Goal: Information Seeking & Learning: Find specific fact

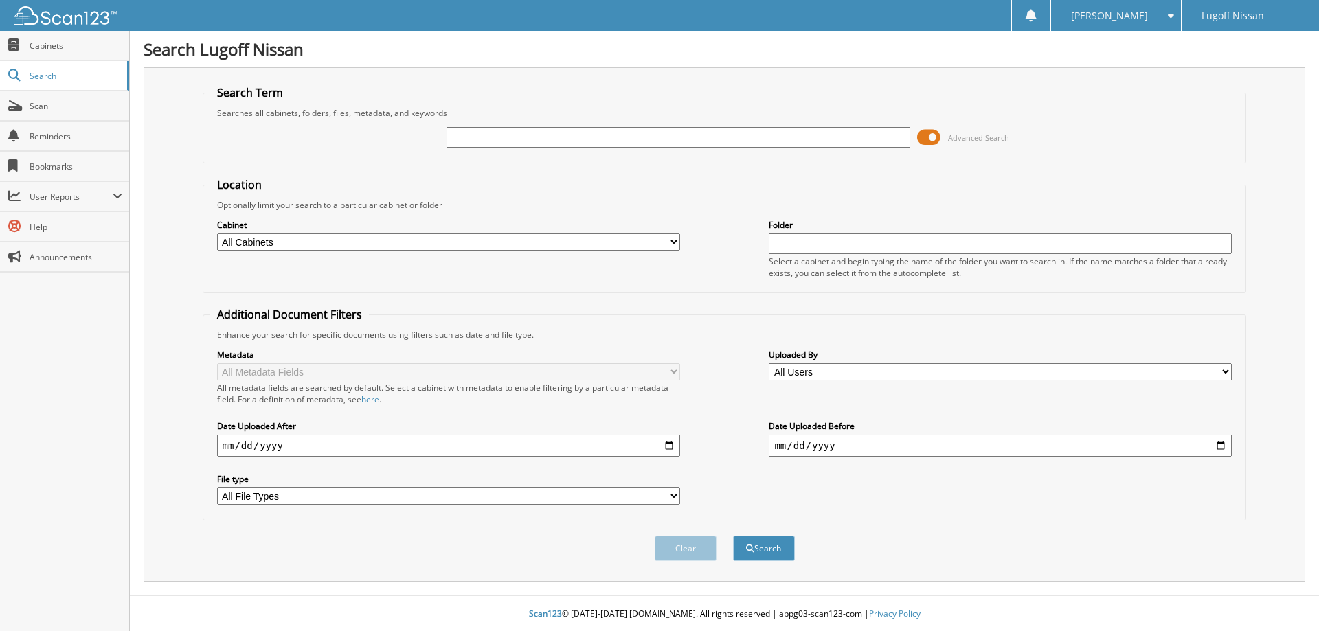
click at [926, 137] on span at bounding box center [928, 137] width 23 height 21
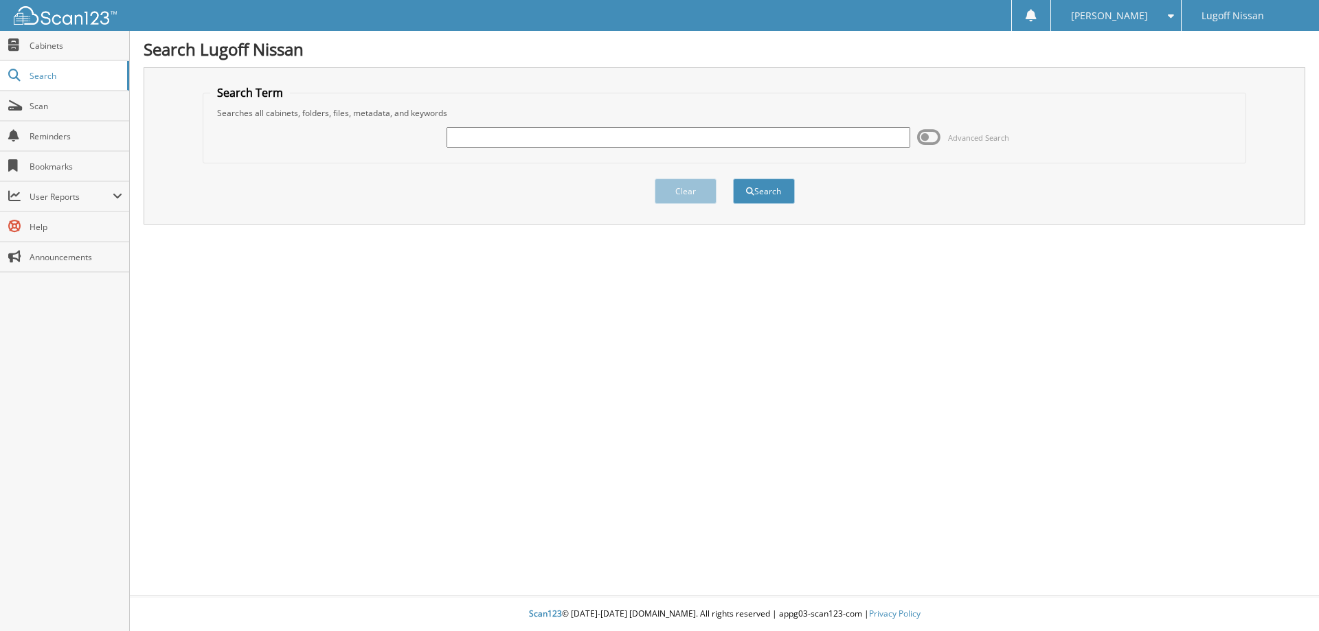
click at [532, 139] on input "text" at bounding box center [677, 137] width 463 height 21
type input "grand strand nissan"
click at [733, 179] on button "Search" at bounding box center [764, 191] width 62 height 25
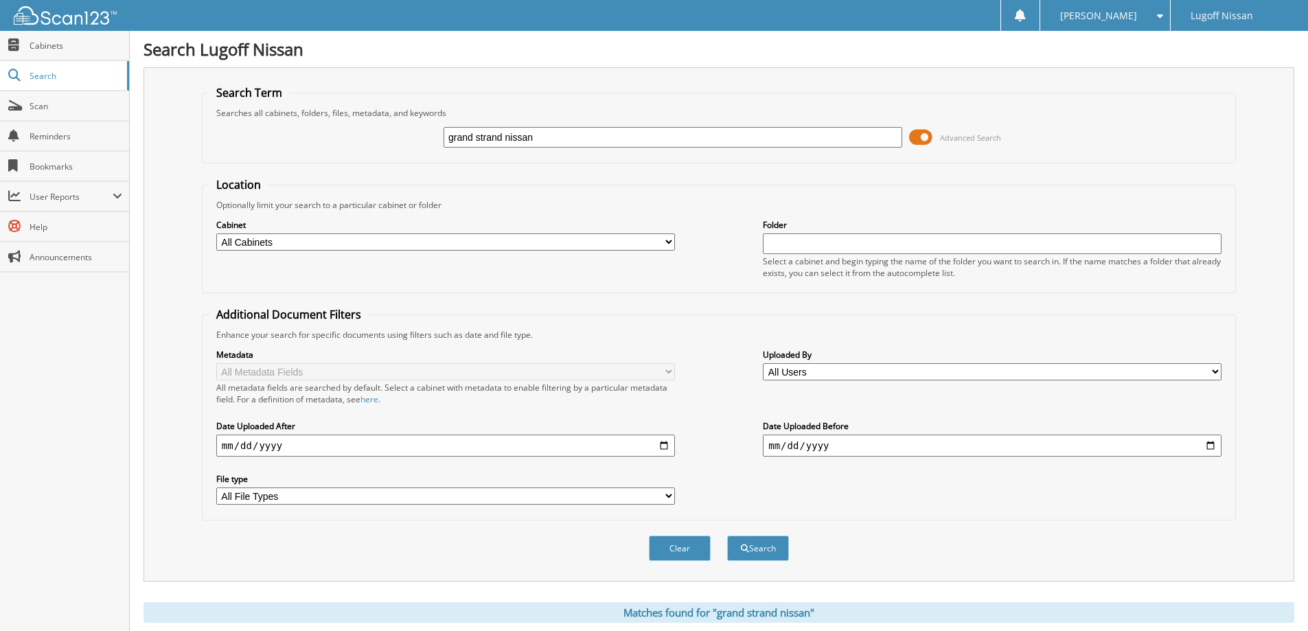
click at [918, 141] on span at bounding box center [920, 137] width 23 height 21
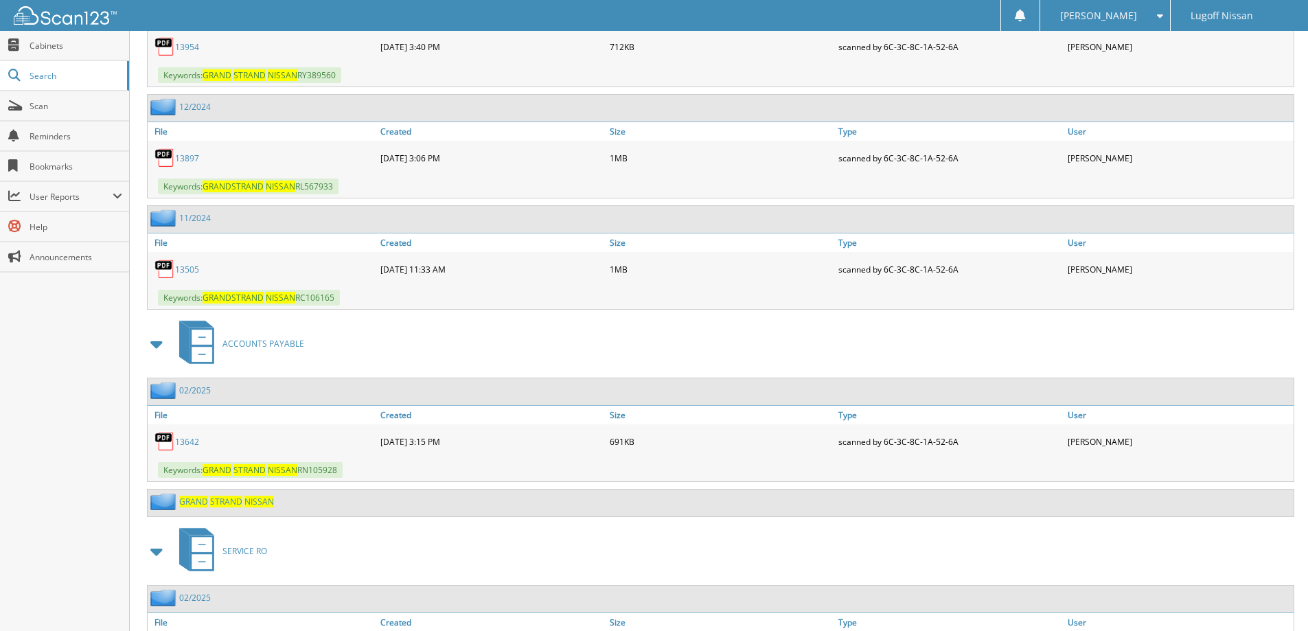
scroll to position [1821, 0]
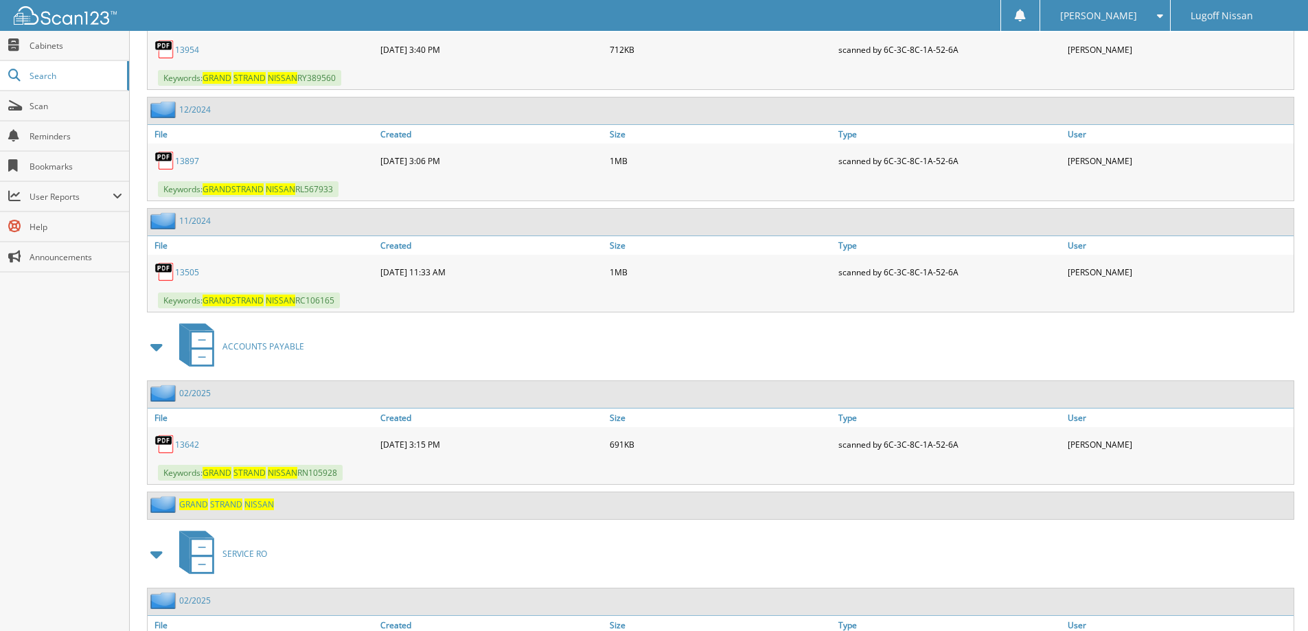
click at [178, 446] on link "13642" at bounding box center [187, 445] width 24 height 12
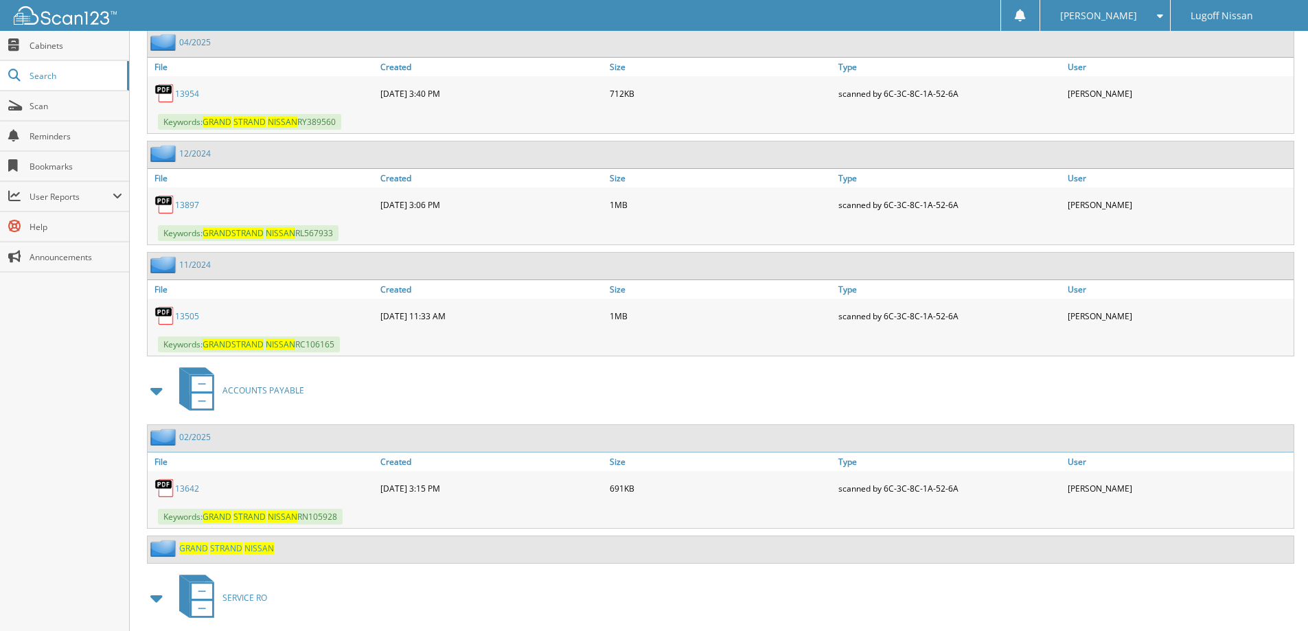
scroll to position [1752, 0]
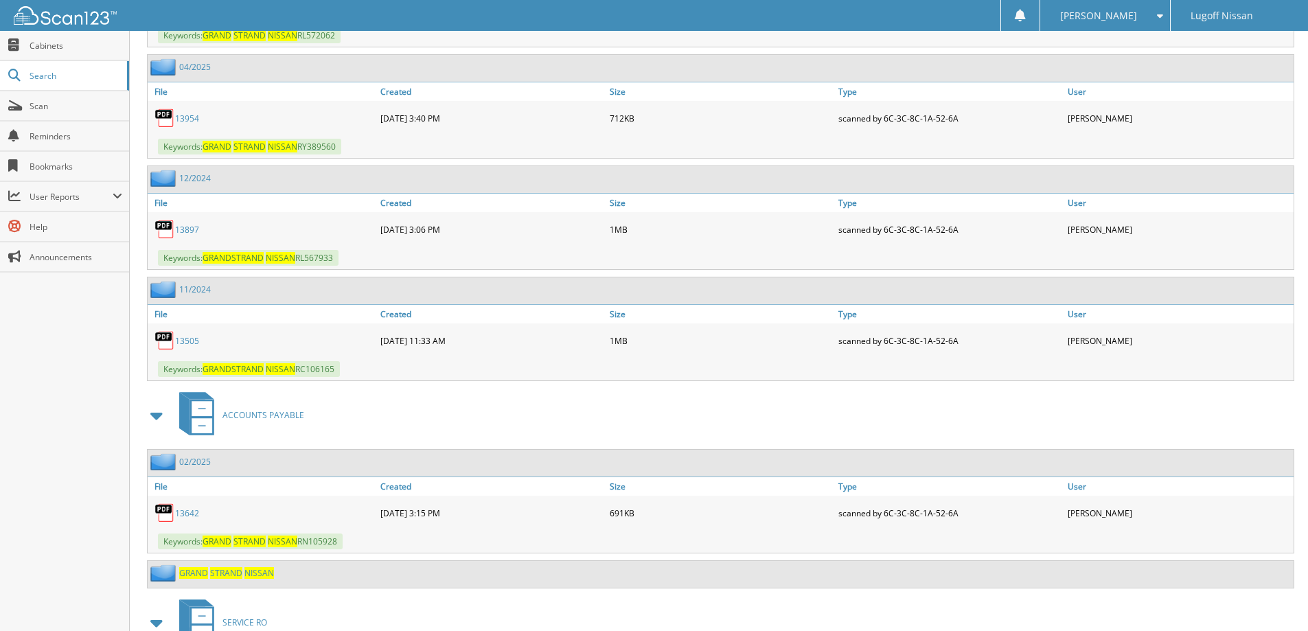
click at [194, 228] on link "13897" at bounding box center [187, 230] width 24 height 12
